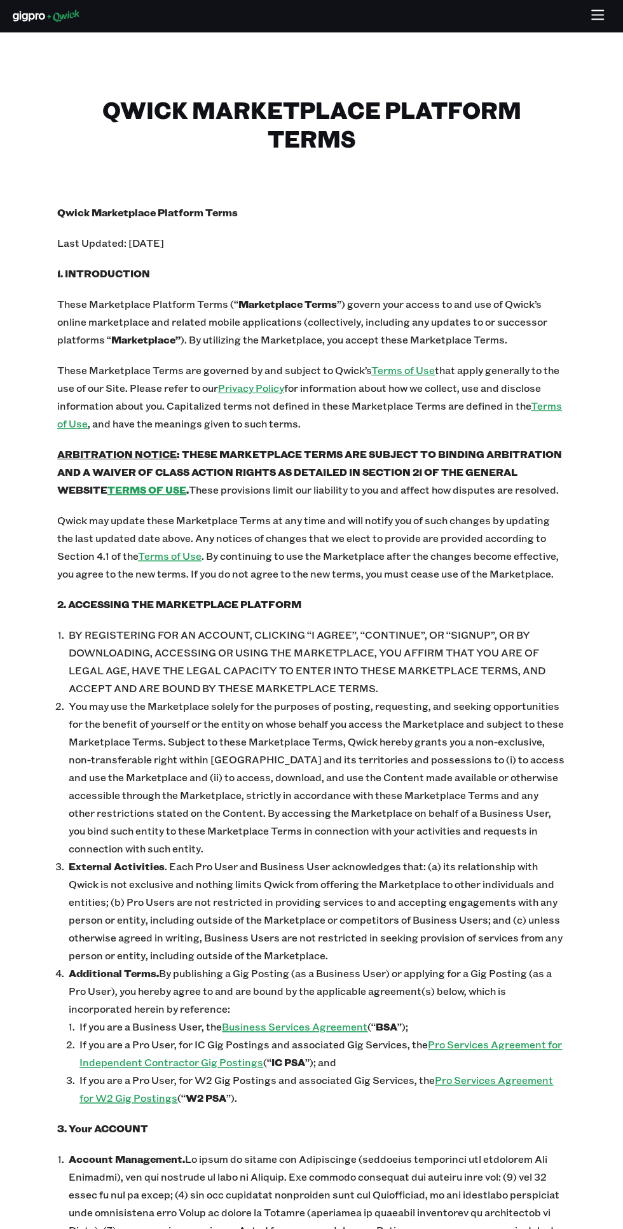
click at [598, 19] on icon "button" at bounding box center [597, 19] width 11 height 0
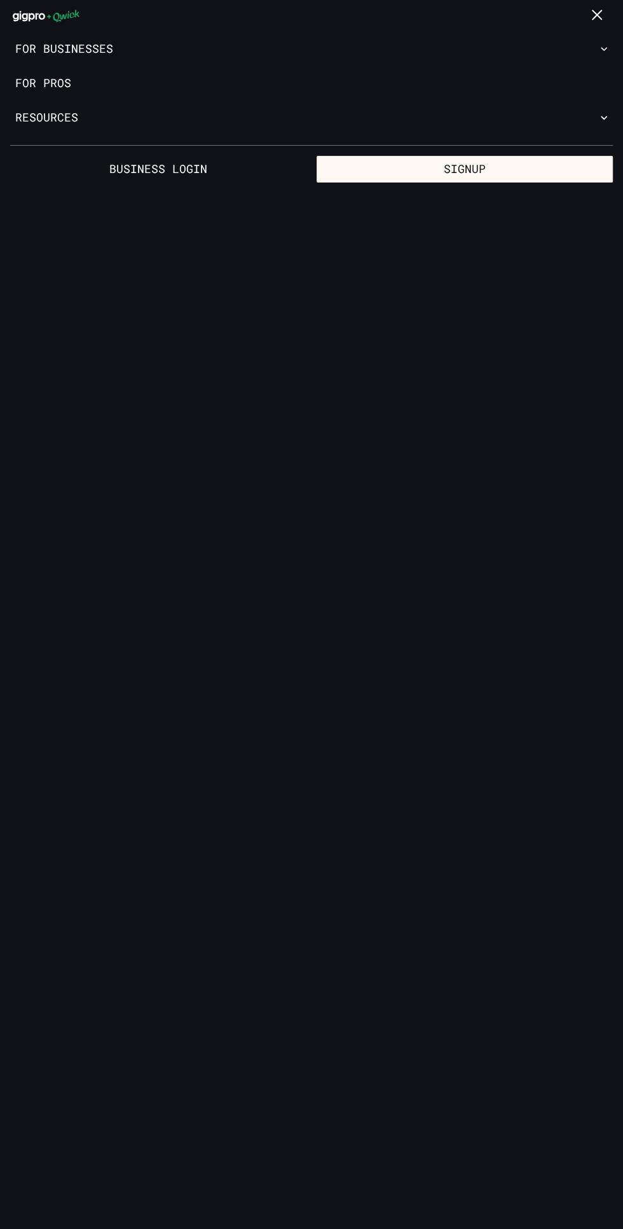
click at [446, 174] on button "Signup" at bounding box center [465, 169] width 296 height 27
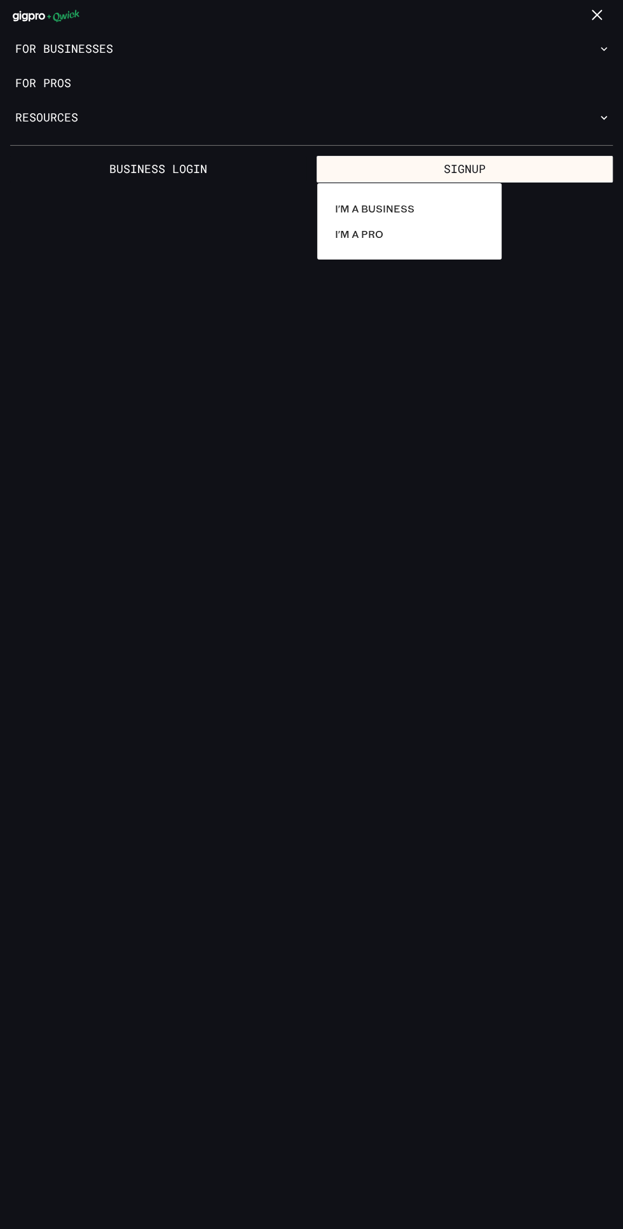
click at [405, 224] on link "I'm a Pro" at bounding box center [409, 233] width 159 height 25
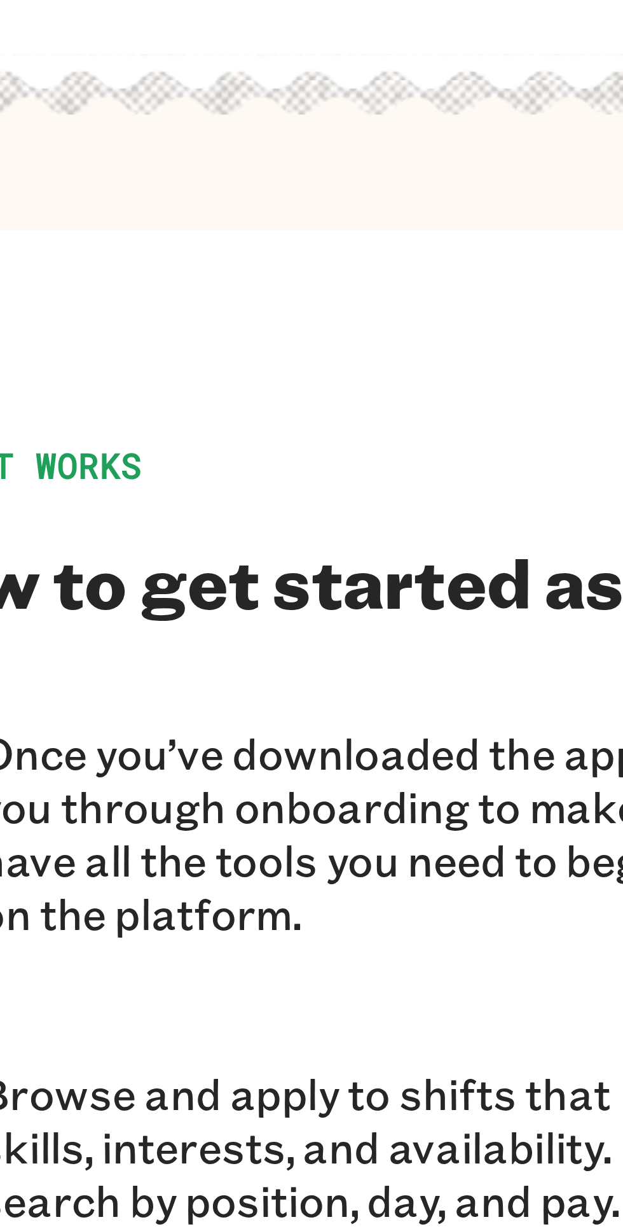
scroll to position [1015, 0]
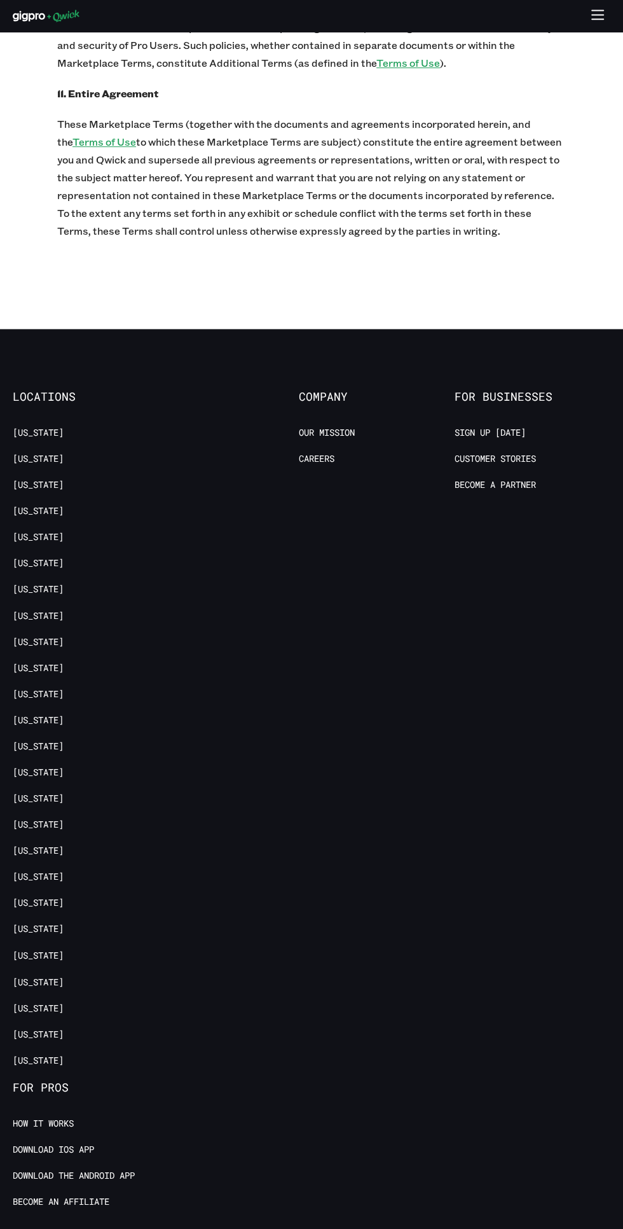
scroll to position [5585, 0]
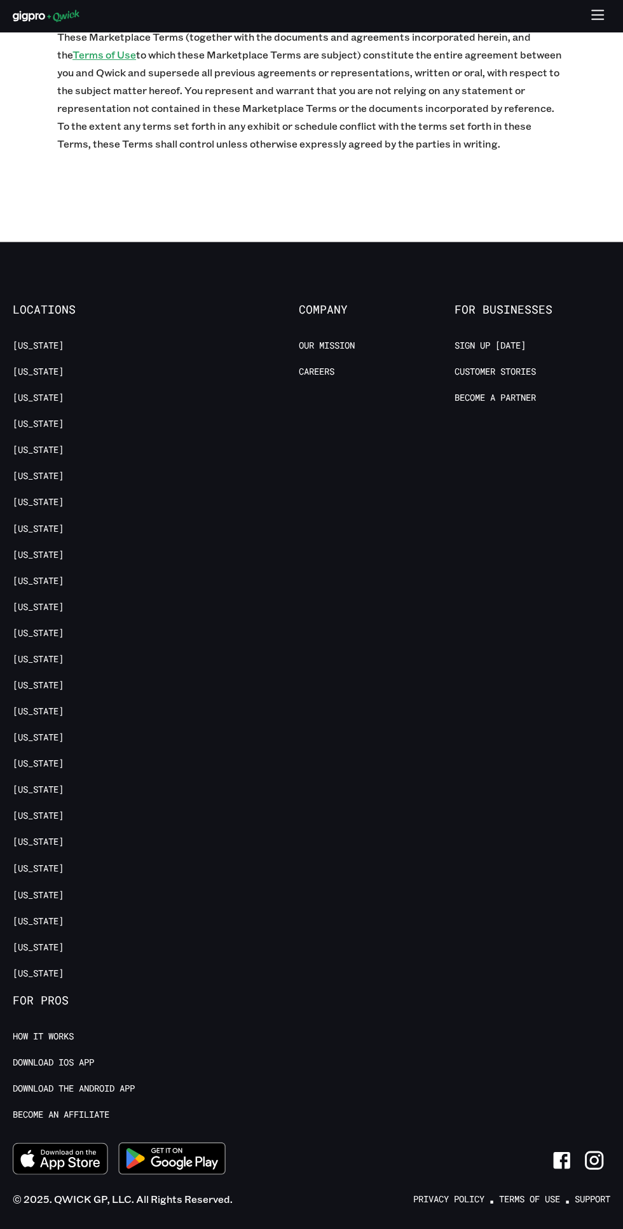
click at [199, 1135] on img at bounding box center [172, 1158] width 123 height 48
